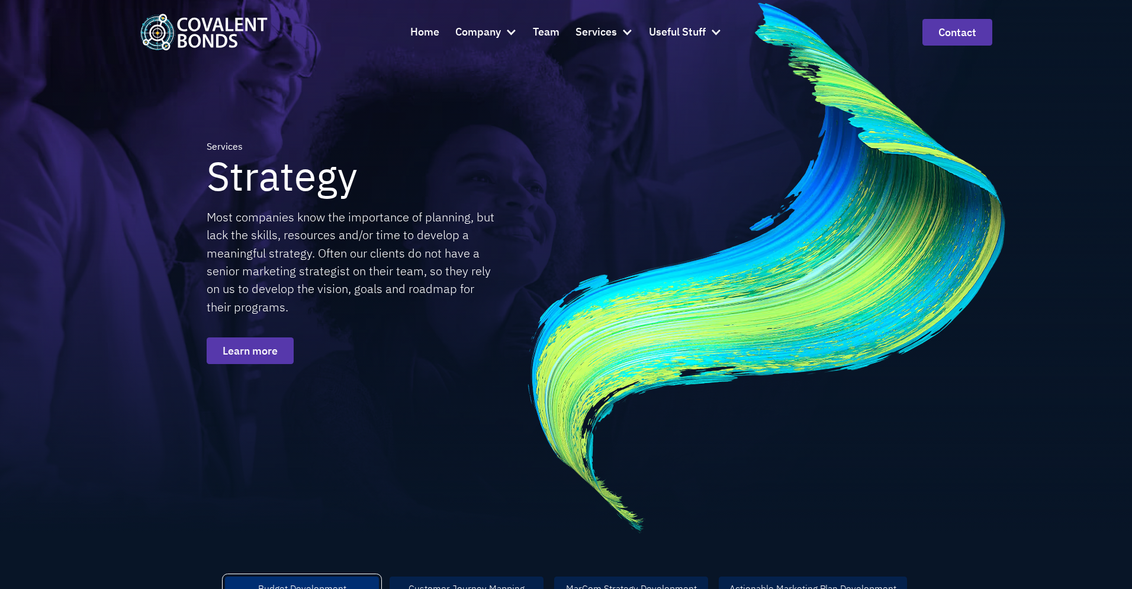
scroll to position [25, 0]
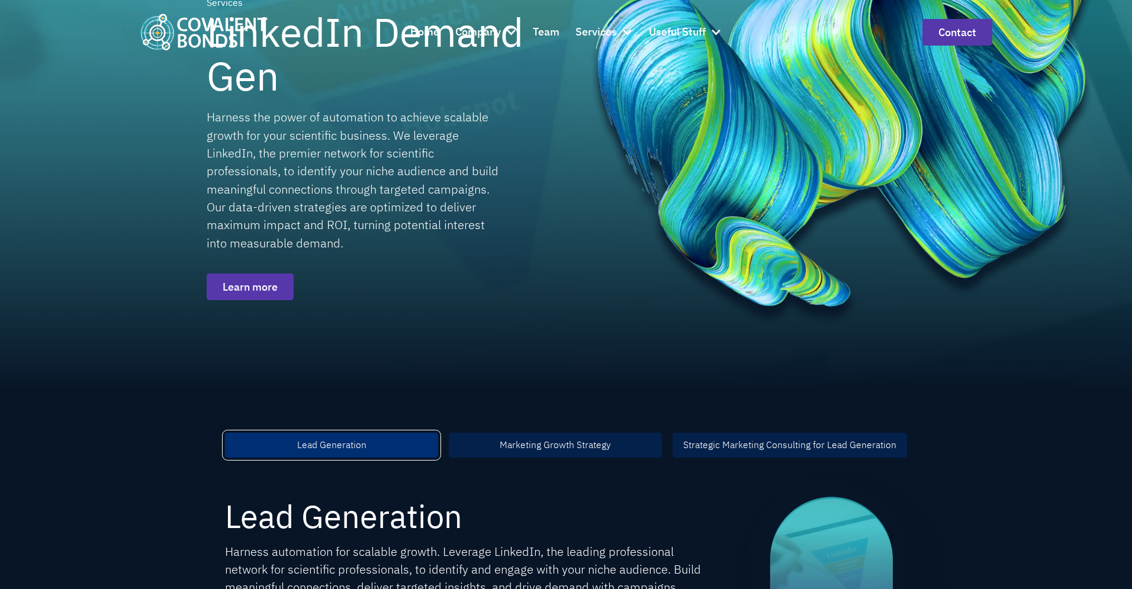
scroll to position [171, 0]
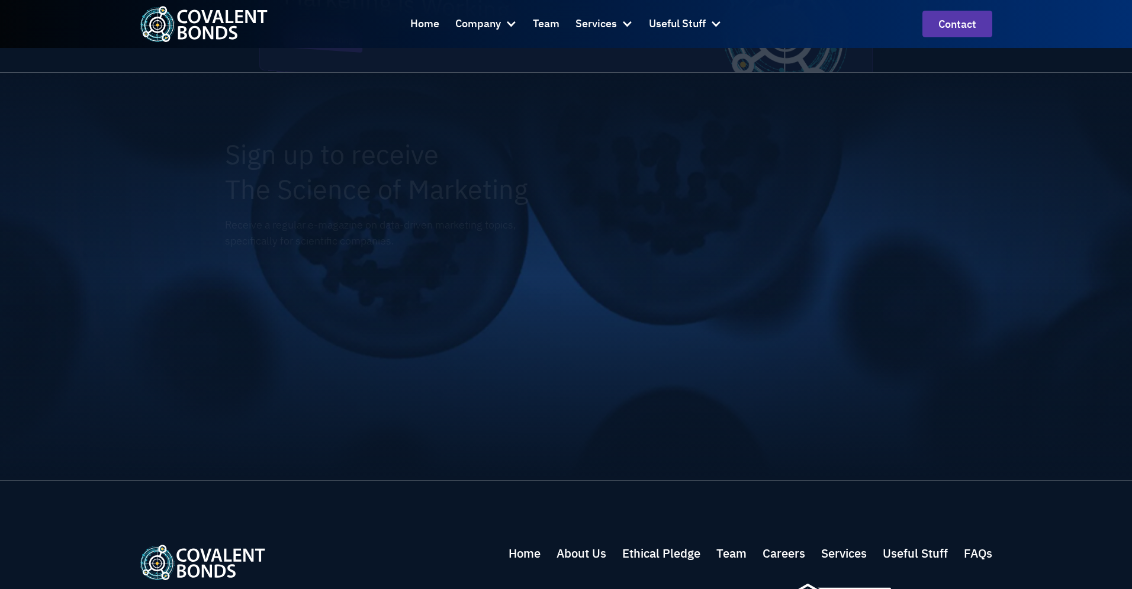
scroll to position [1851, 0]
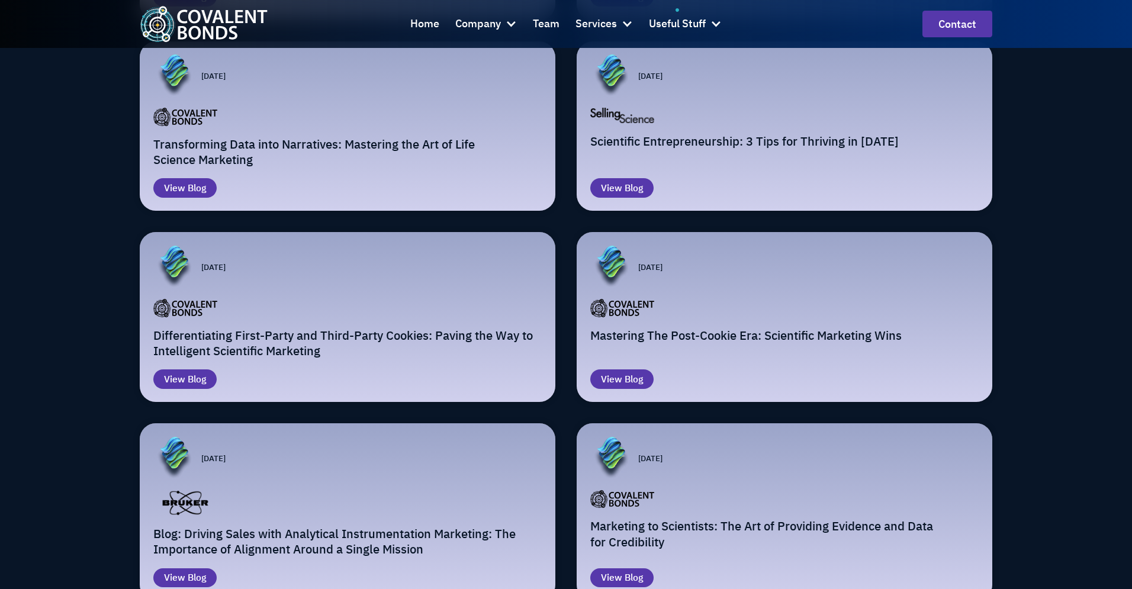
scroll to position [872, 0]
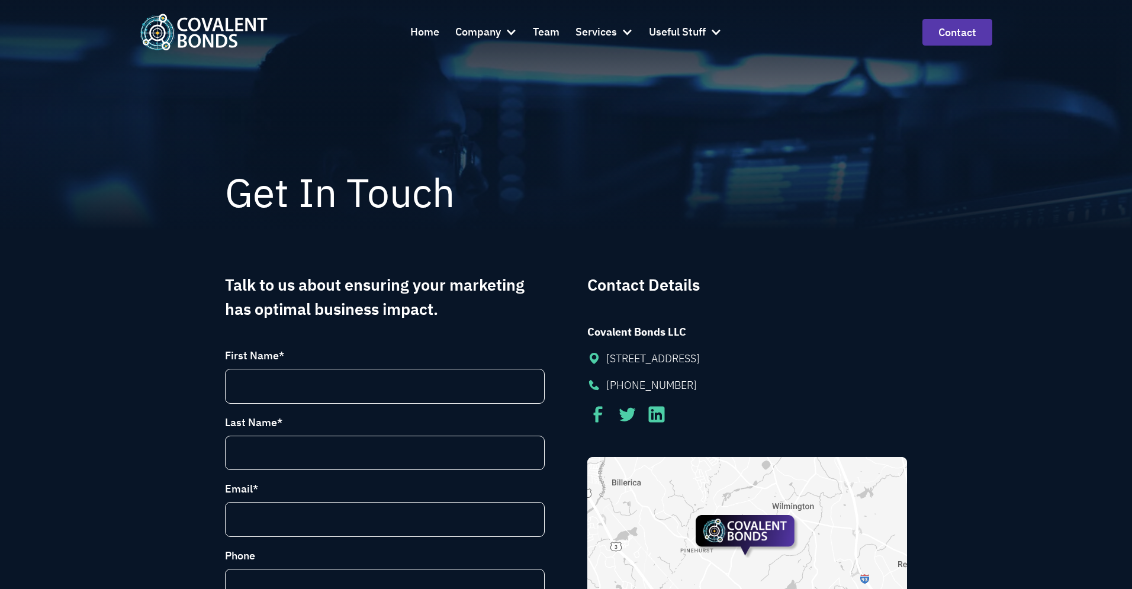
drag, startPoint x: 374, startPoint y: 358, endPoint x: 381, endPoint y: 360, distance: 6.8
click at [374, 358] on label "First Name *" at bounding box center [385, 356] width 320 height 16
click at [0, 0] on input "First Name *" at bounding box center [0, 0] width 0 height 0
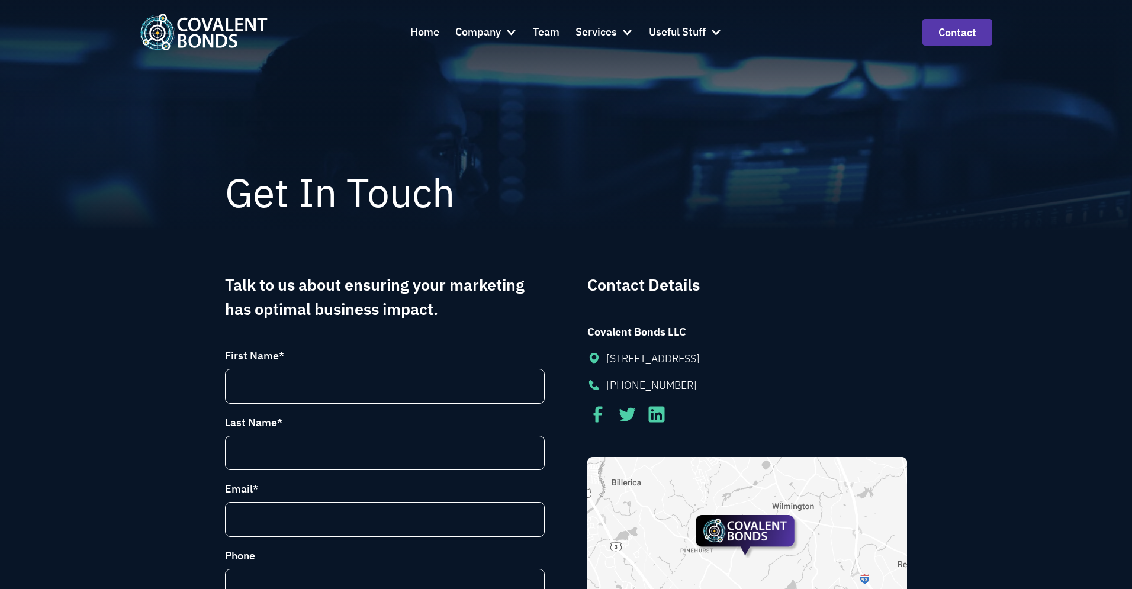
click at [616, 204] on h1 "Get In Touch" at bounding box center [566, 193] width 682 height 44
click at [623, 202] on h1 "Get In Touch" at bounding box center [566, 193] width 682 height 44
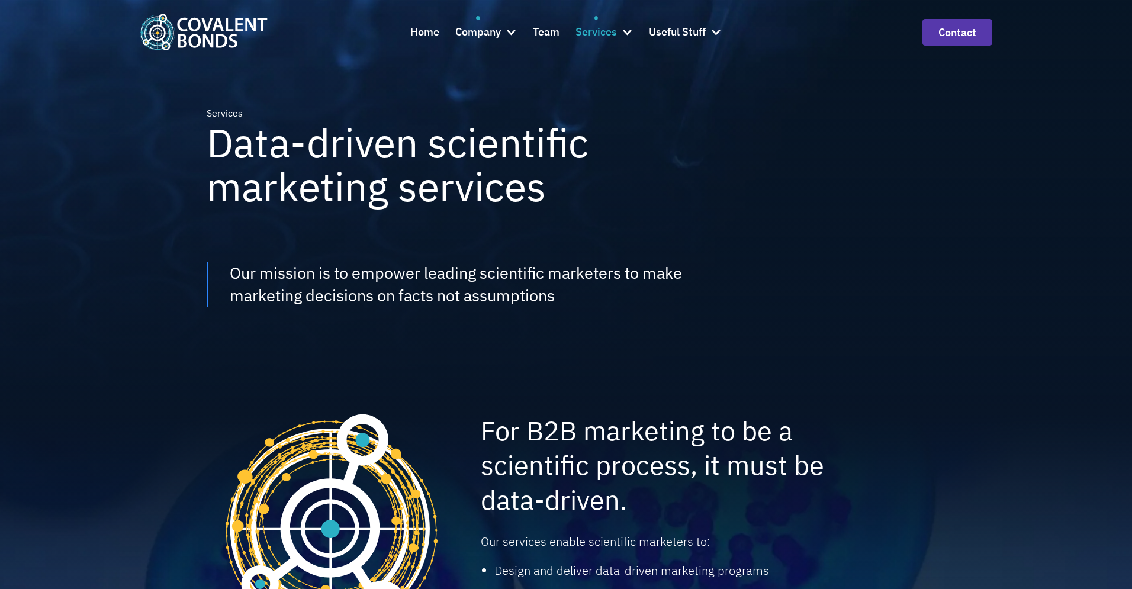
click at [604, 33] on div "Services" at bounding box center [596, 32] width 41 height 17
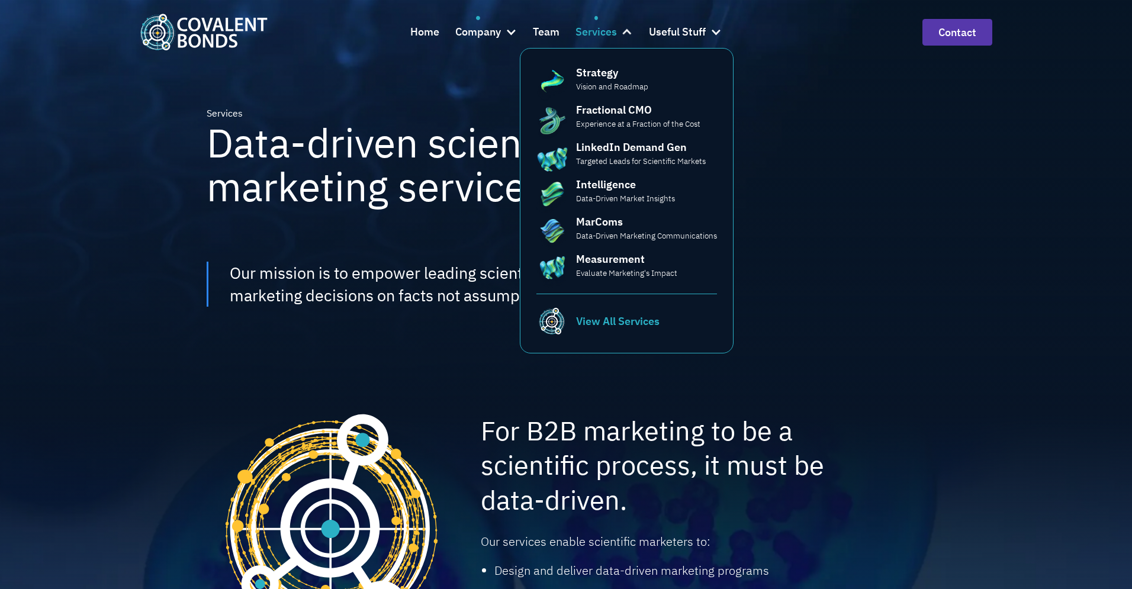
click at [594, 18] on link at bounding box center [596, 18] width 4 height 4
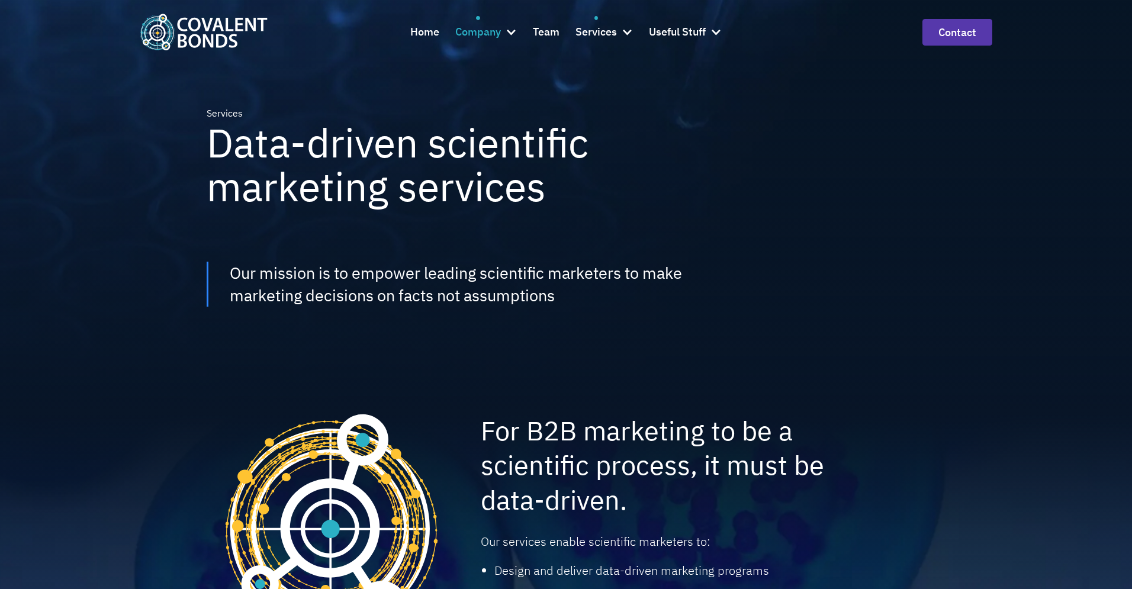
click at [484, 32] on div "Company" at bounding box center [478, 32] width 46 height 17
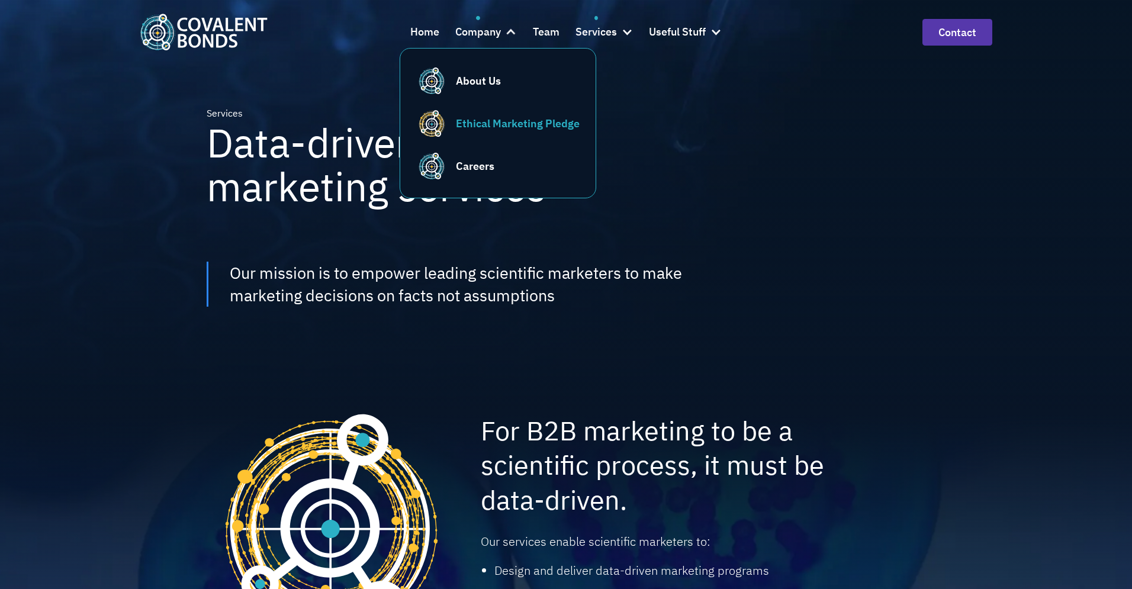
click at [483, 128] on div "Ethical Marketing Pledge" at bounding box center [518, 123] width 124 height 16
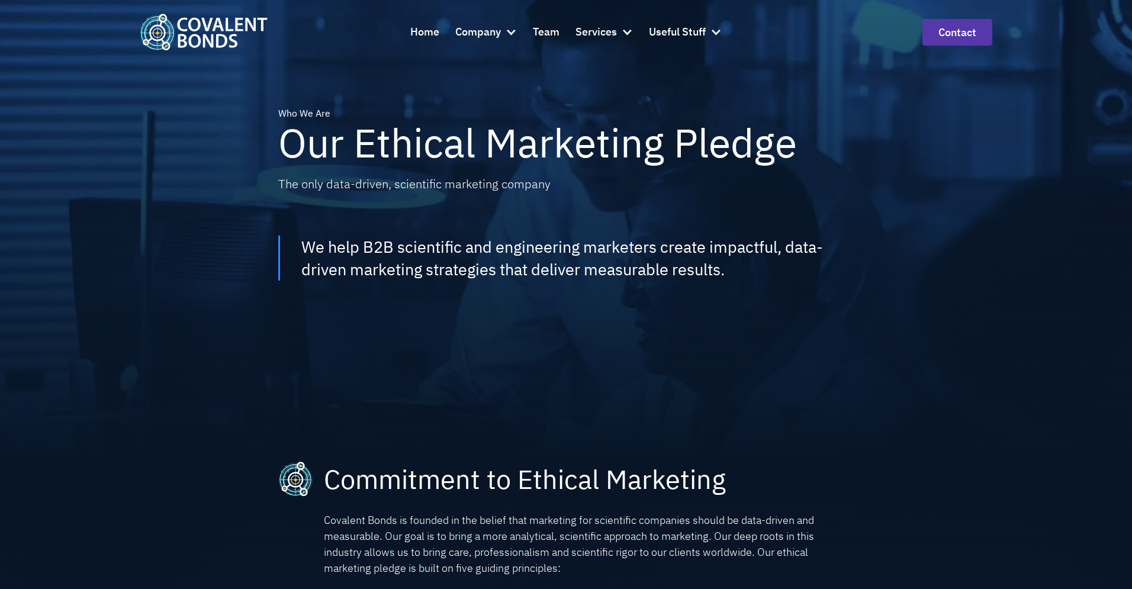
click at [210, 218] on div "Who We Are Our Ethical Marketing Pledge The only data-driven, scientific market…" at bounding box center [566, 231] width 1132 height 462
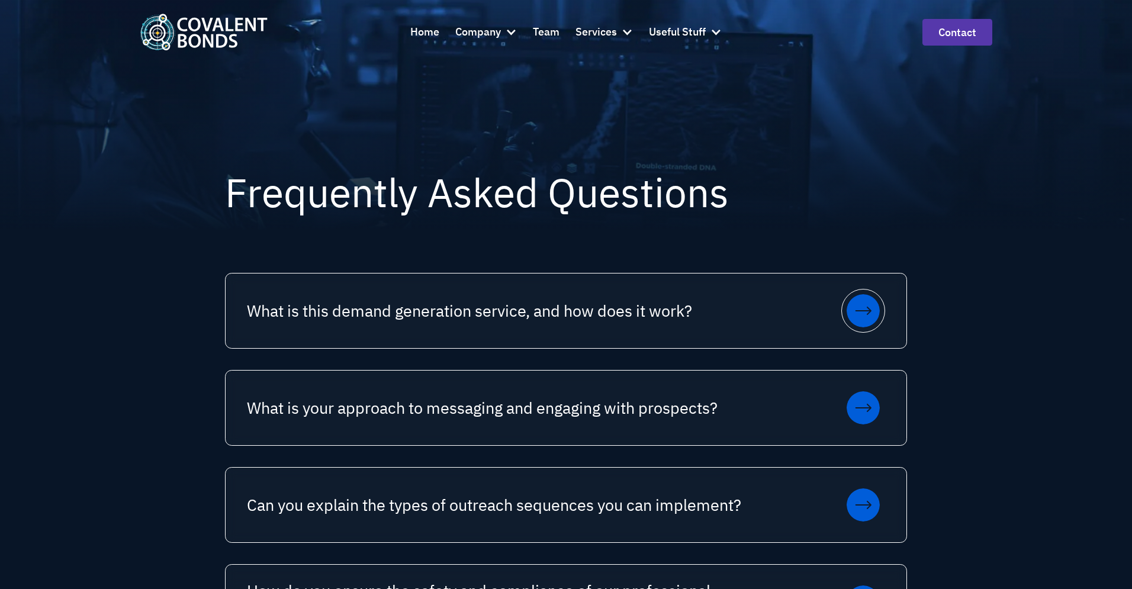
scroll to position [30, 0]
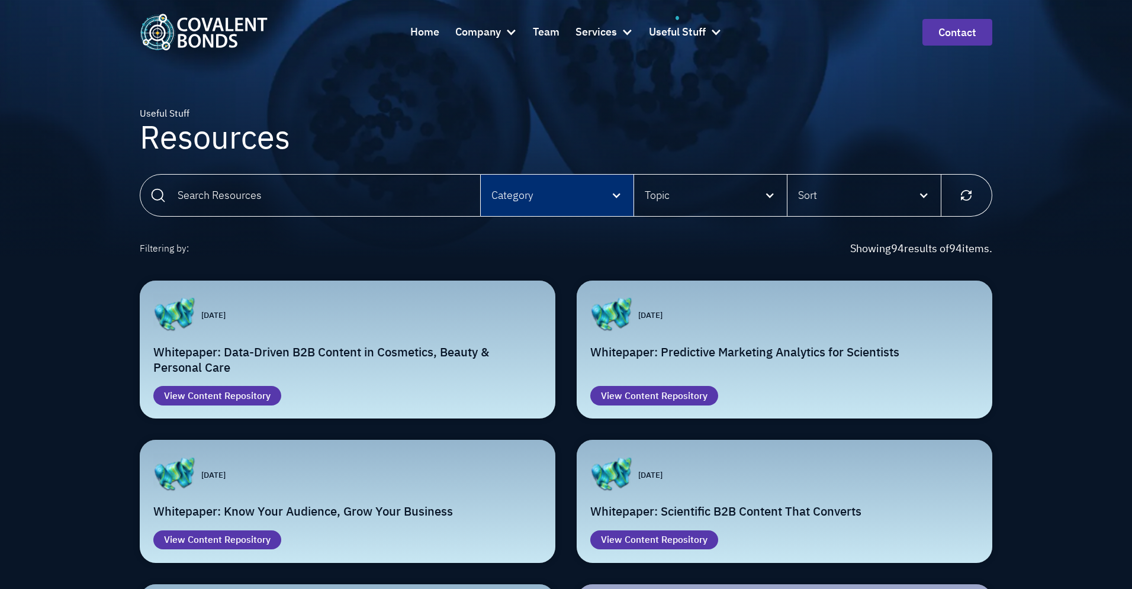
click at [621, 190] on div "Email Form" at bounding box center [616, 195] width 11 height 11
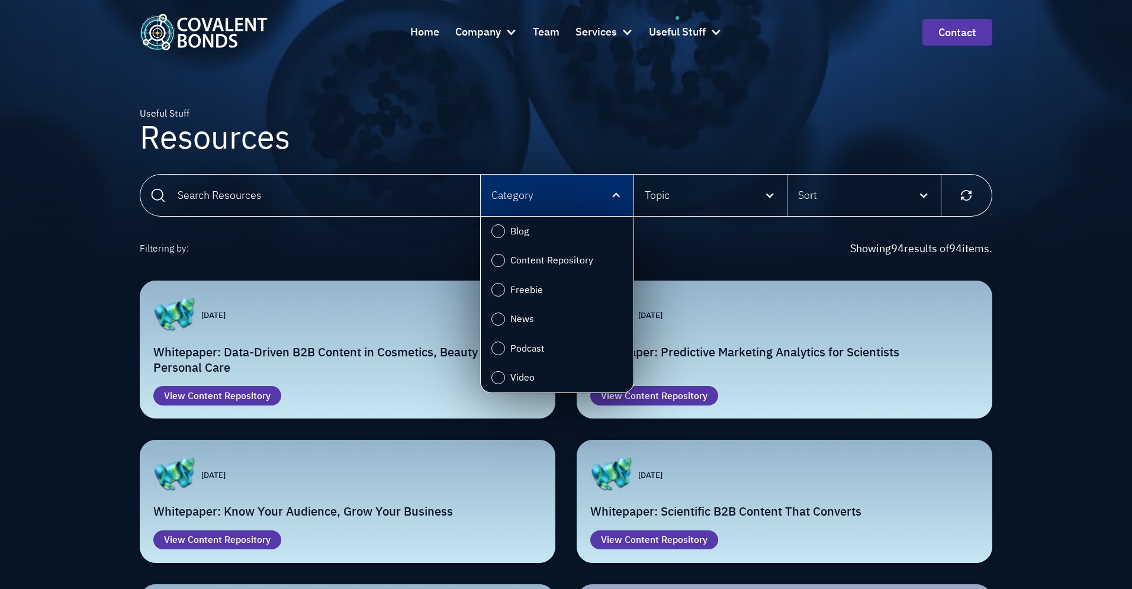
click at [612, 191] on div "Email Form" at bounding box center [616, 195] width 11 height 11
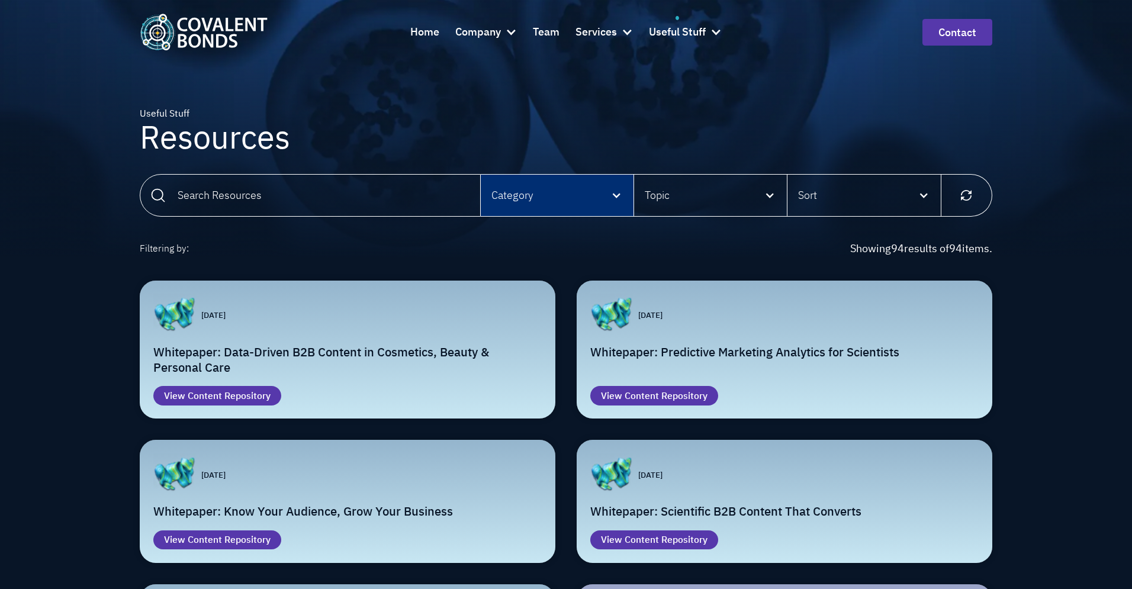
click at [608, 192] on div "Category" at bounding box center [557, 195] width 153 height 41
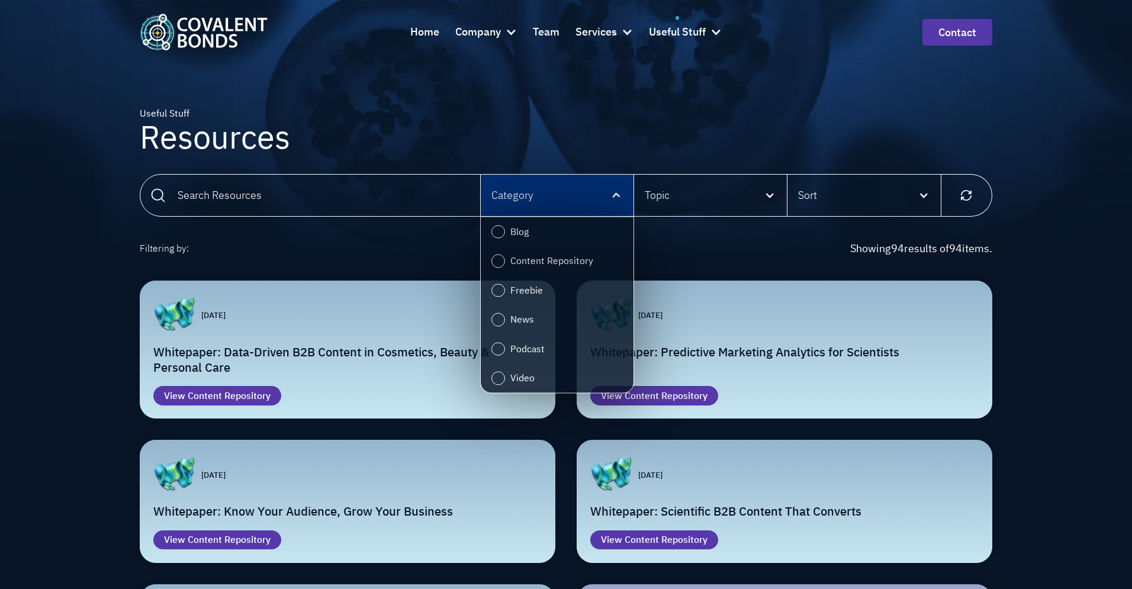
click at [543, 198] on div "Category" at bounding box center [557, 195] width 153 height 41
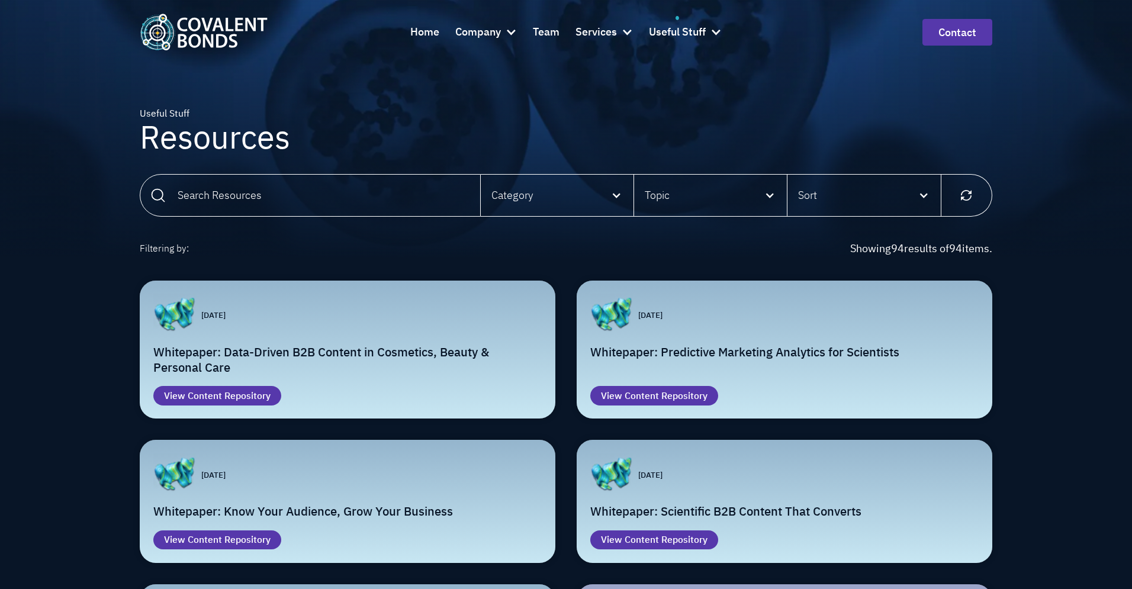
drag, startPoint x: 384, startPoint y: 157, endPoint x: 524, endPoint y: 166, distance: 140.6
click at [384, 157] on div "Useful Stuff Resources" at bounding box center [566, 135] width 853 height 57
click at [741, 187] on div "Topic" at bounding box center [710, 195] width 153 height 41
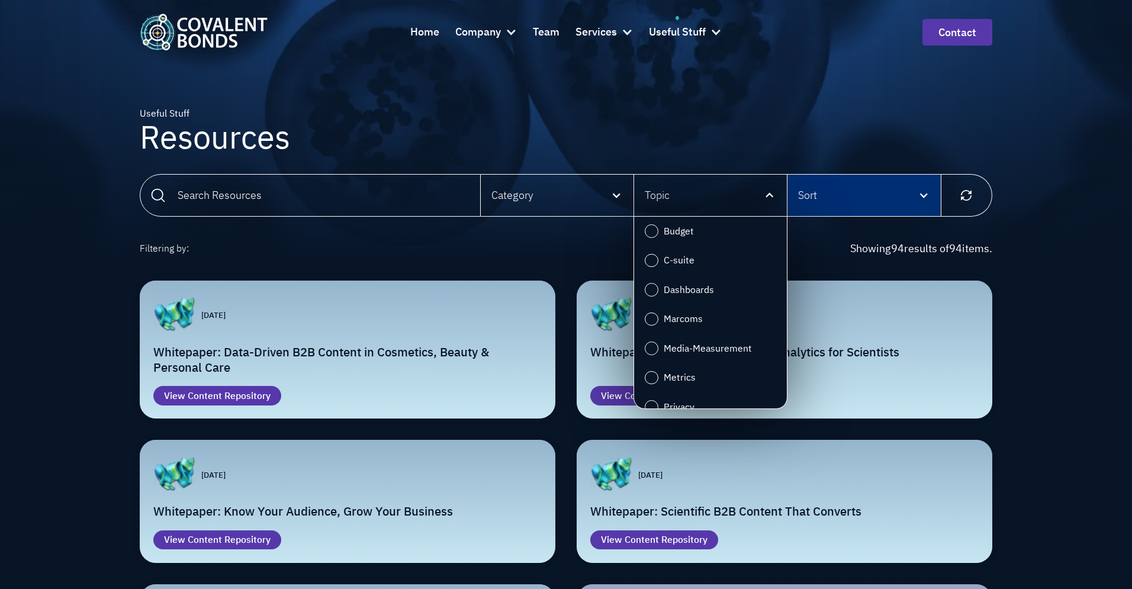
click at [884, 195] on div "Sort" at bounding box center [863, 195] width 153 height 41
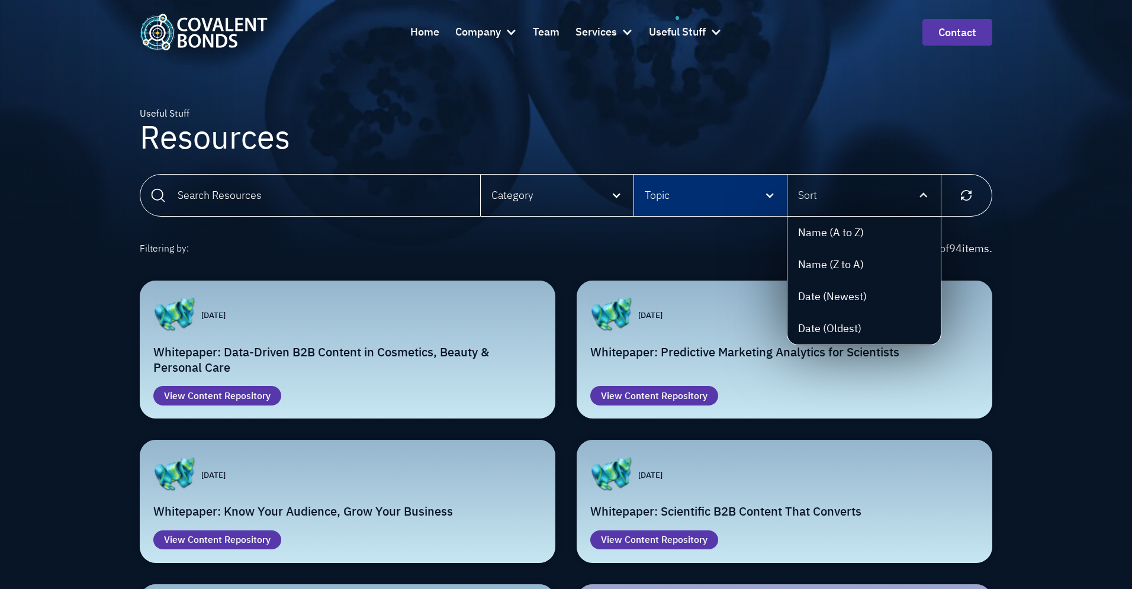
click at [751, 192] on div "Topic" at bounding box center [710, 195] width 153 height 41
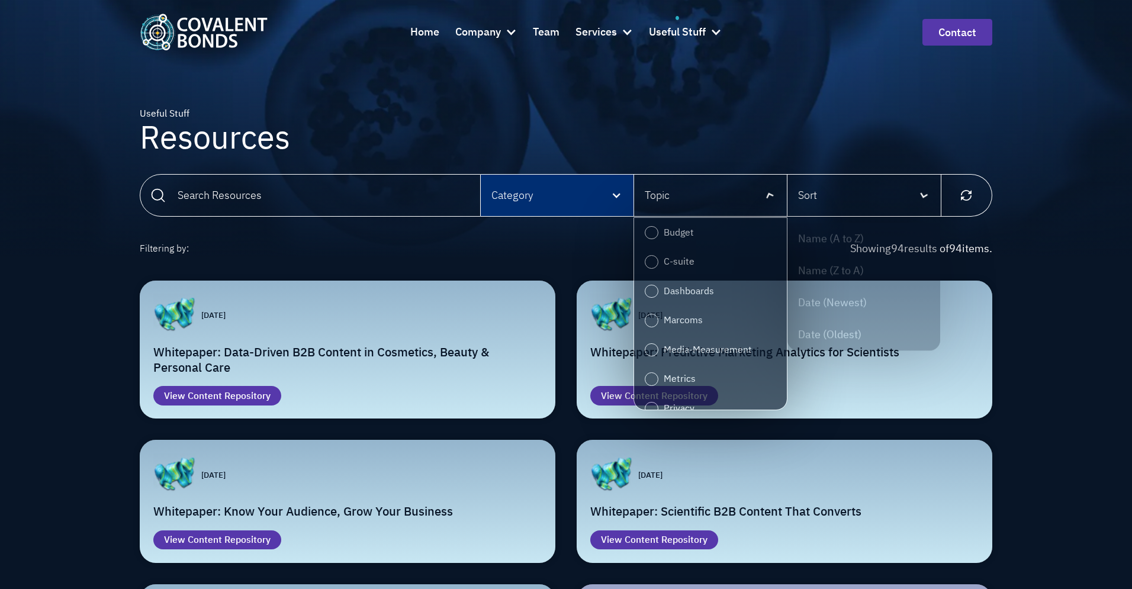
click at [526, 185] on div "Category" at bounding box center [557, 195] width 153 height 41
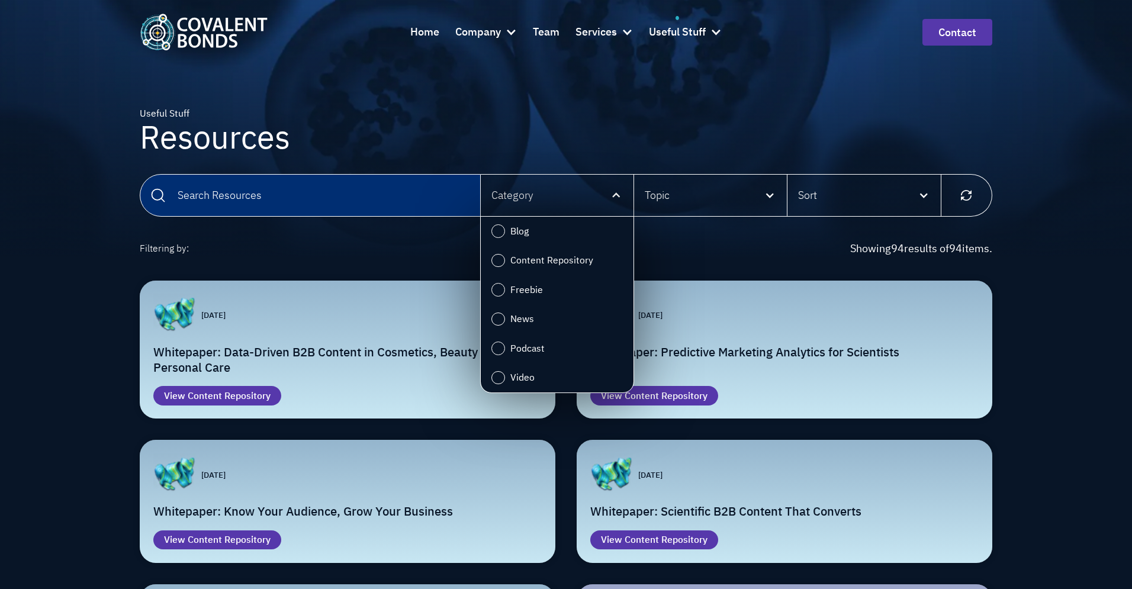
click at [425, 184] on input "Email Form" at bounding box center [310, 195] width 341 height 43
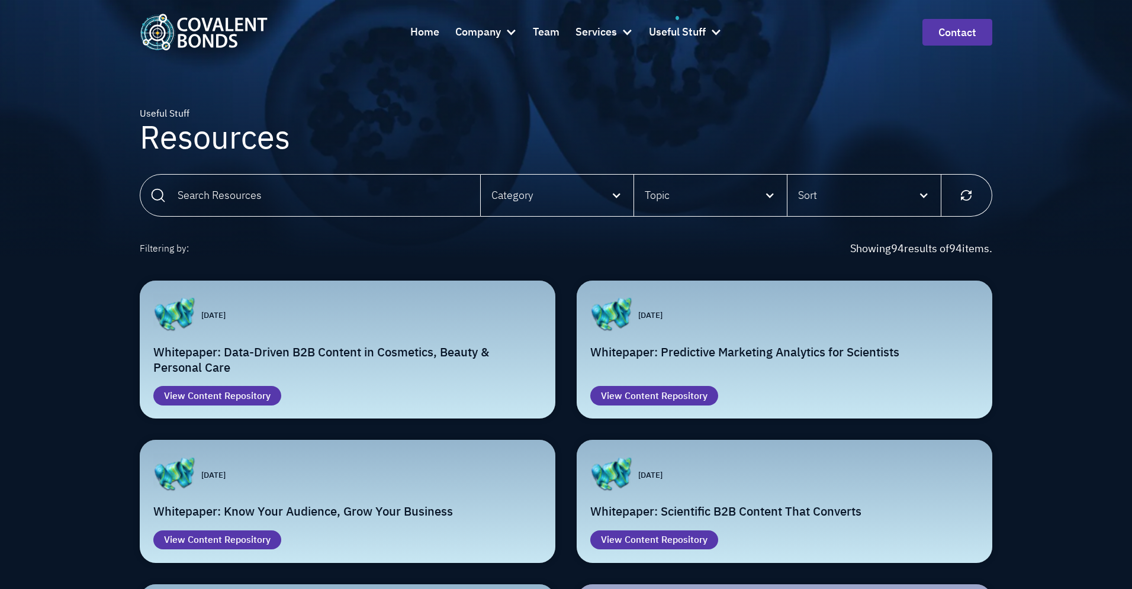
click at [523, 166] on div "Useful Stuff Resources" at bounding box center [566, 129] width 853 height 259
click at [491, 33] on div "Company" at bounding box center [478, 32] width 46 height 17
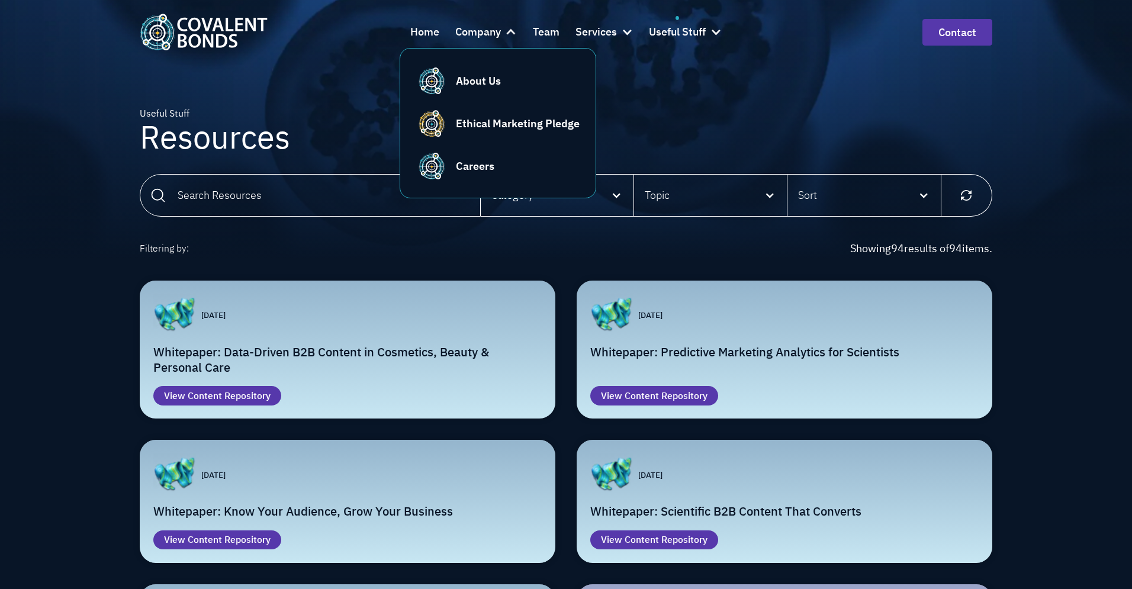
drag, startPoint x: 252, startPoint y: 65, endPoint x: 256, endPoint y: 58, distance: 7.9
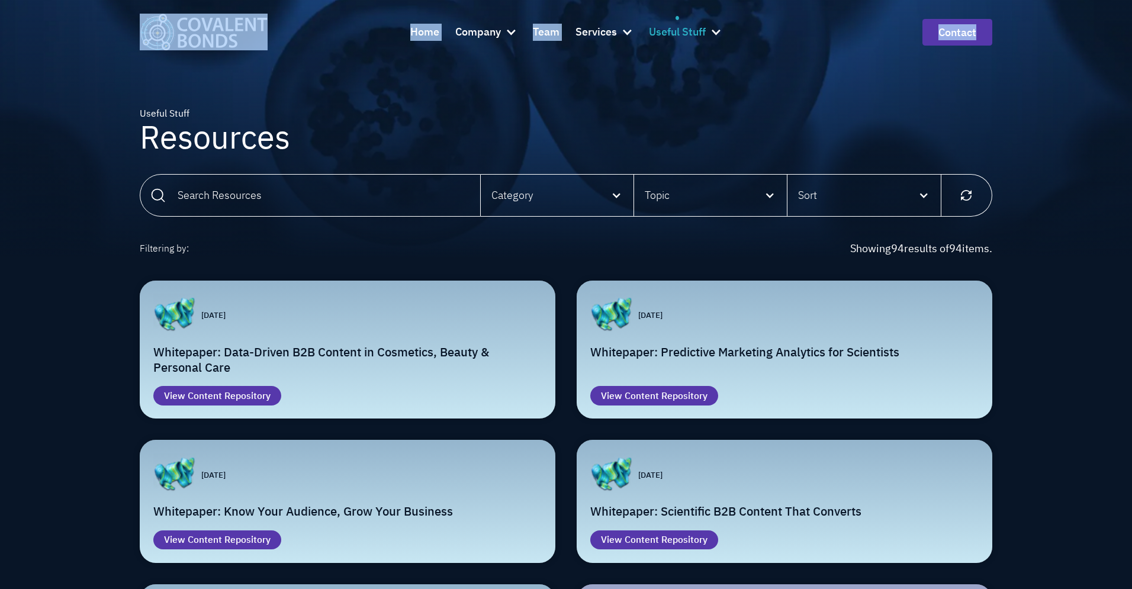
click at [704, 31] on div "Useful Stuff" at bounding box center [677, 32] width 57 height 17
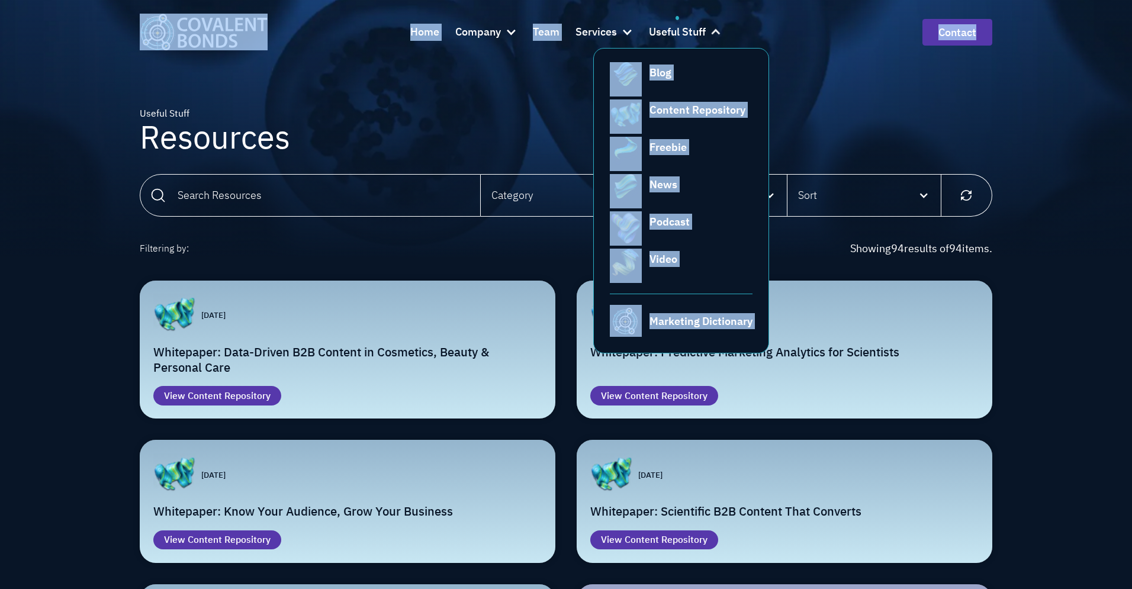
click at [844, 97] on div "Useful Stuff Resources" at bounding box center [566, 129] width 853 height 259
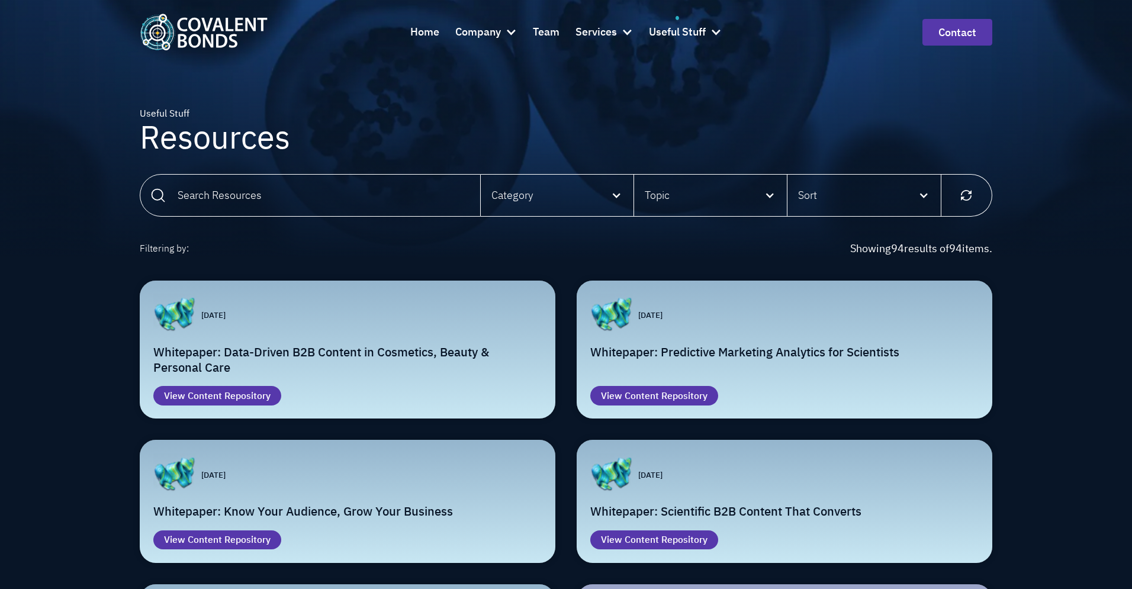
click at [876, 105] on div "Useful Stuff Resources" at bounding box center [566, 129] width 853 height 259
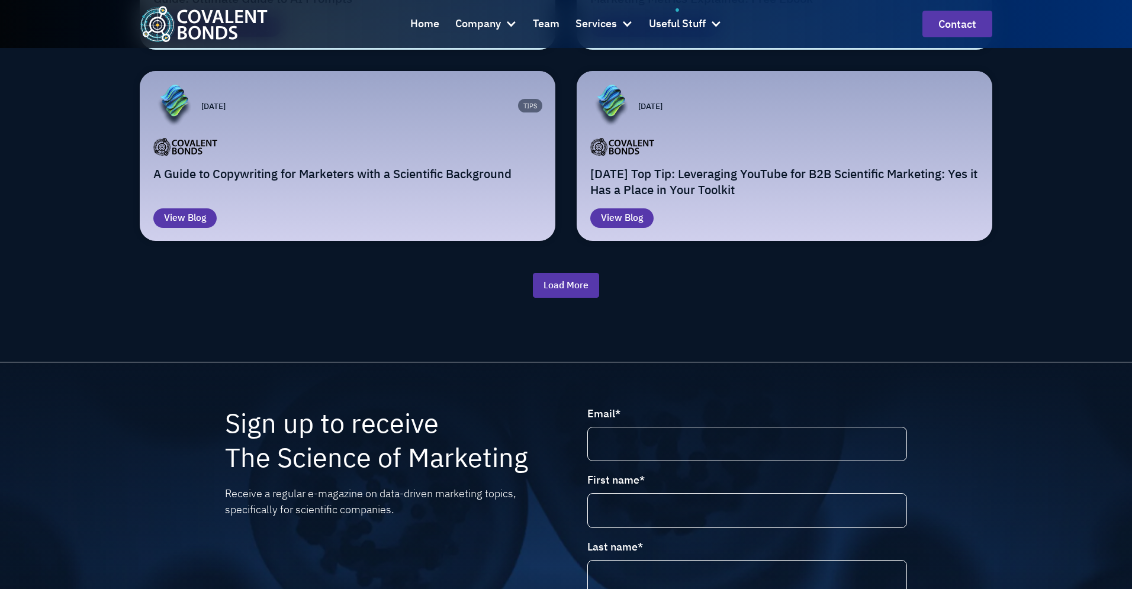
scroll to position [1931, 0]
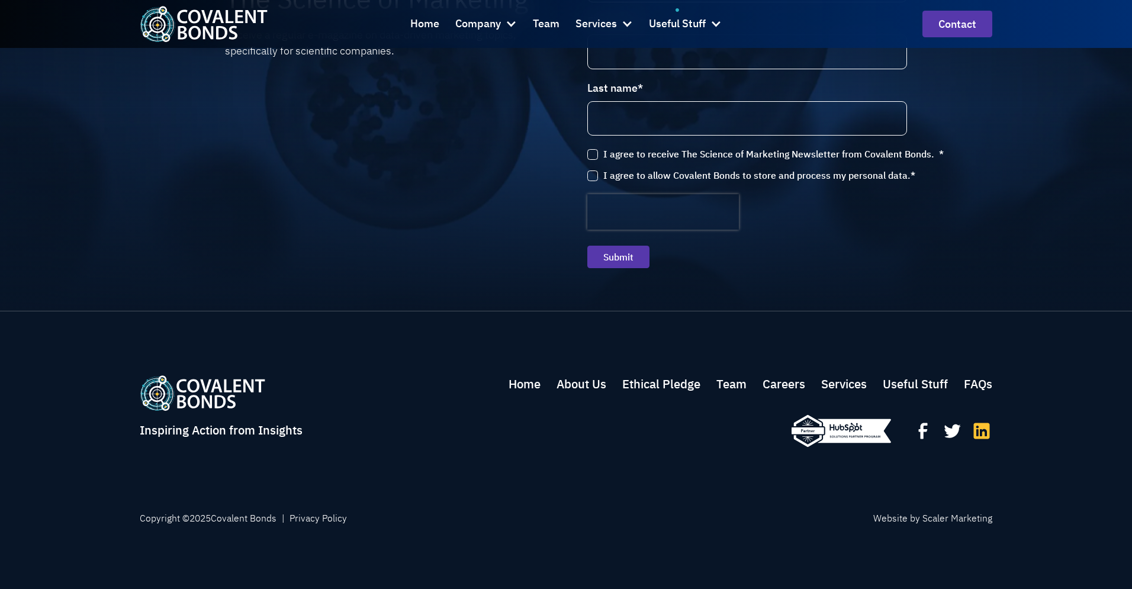
click at [976, 430] on icon at bounding box center [982, 431] width 16 height 16
click at [944, 432] on icon at bounding box center [952, 430] width 21 height 21
click at [930, 435] on icon at bounding box center [922, 430] width 21 height 21
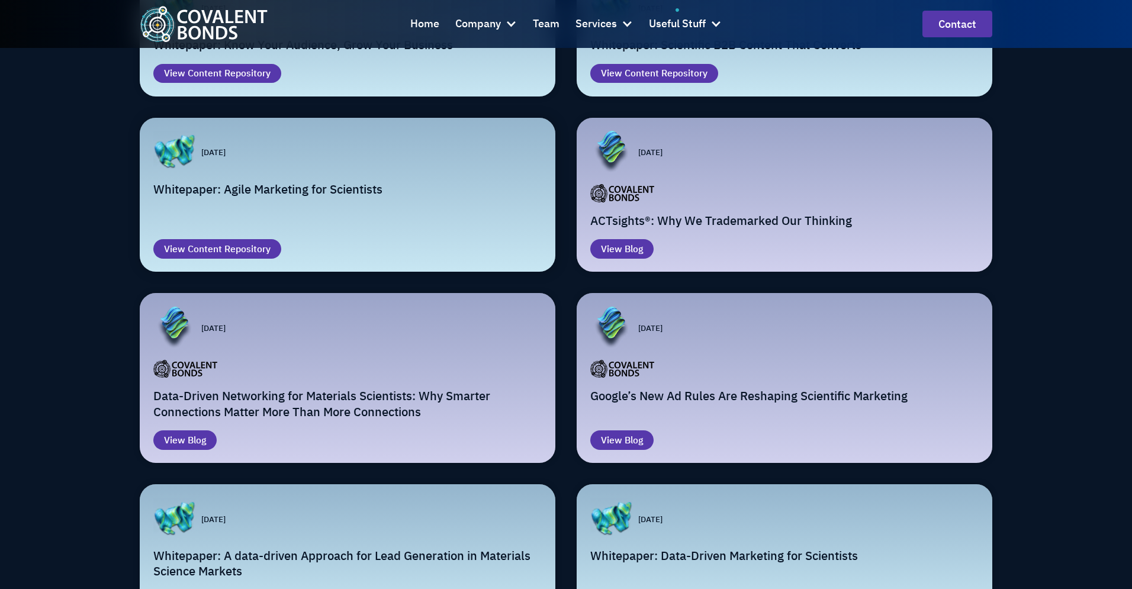
scroll to position [369, 0]
